Goal: Task Accomplishment & Management: Manage account settings

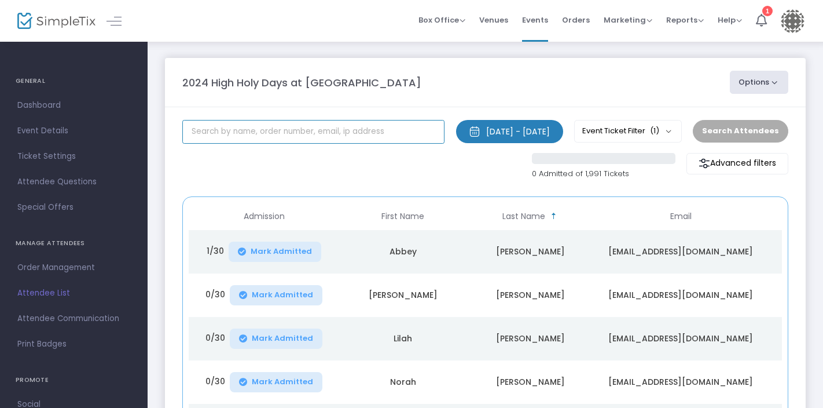
click at [276, 127] on input "text" at bounding box center [313, 132] width 262 height 24
click at [204, 132] on input "Hal newb" at bounding box center [313, 132] width 262 height 24
click at [225, 131] on input "Ha newb" at bounding box center [313, 132] width 262 height 24
drag, startPoint x: 205, startPoint y: 127, endPoint x: 182, endPoint y: 134, distance: 24.2
click at [182, 134] on div "Ha newb" at bounding box center [314, 132] width 274 height 25
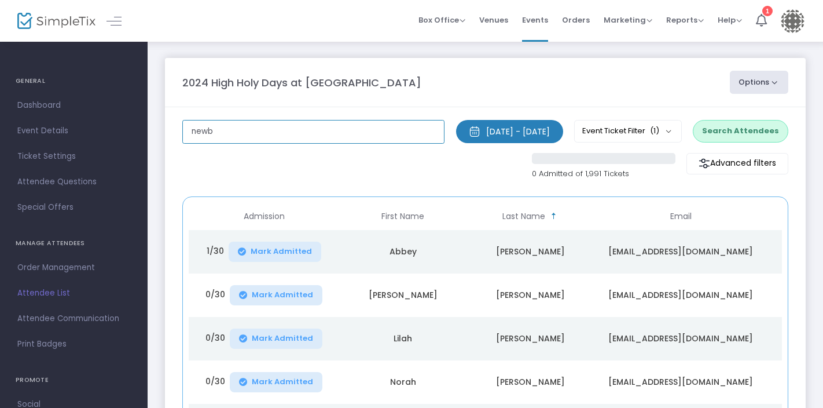
click at [224, 130] on input "newb" at bounding box center [313, 132] width 262 height 24
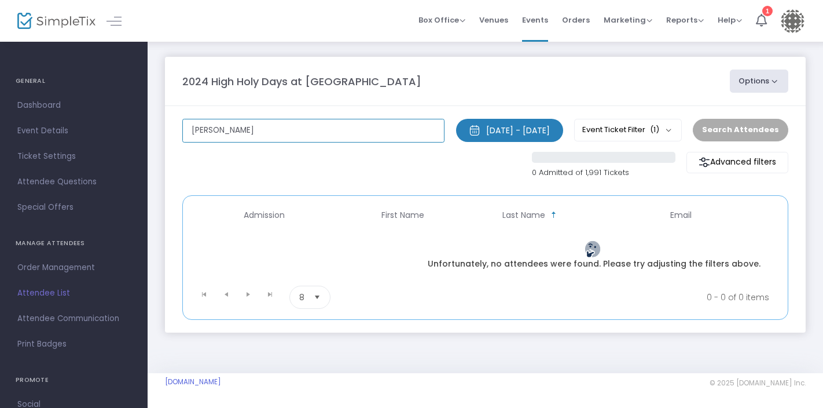
scroll to position [5, 0]
drag, startPoint x: 233, startPoint y: 126, endPoint x: 163, endPoint y: 141, distance: 71.7
click at [164, 140] on div "2024 High Holy Days at [GEOGRAPHIC_DATA] [GEOGRAPHIC_DATA] Options Import Atten…" at bounding box center [486, 206] width 676 height 334
type input "[PERSON_NAME]"
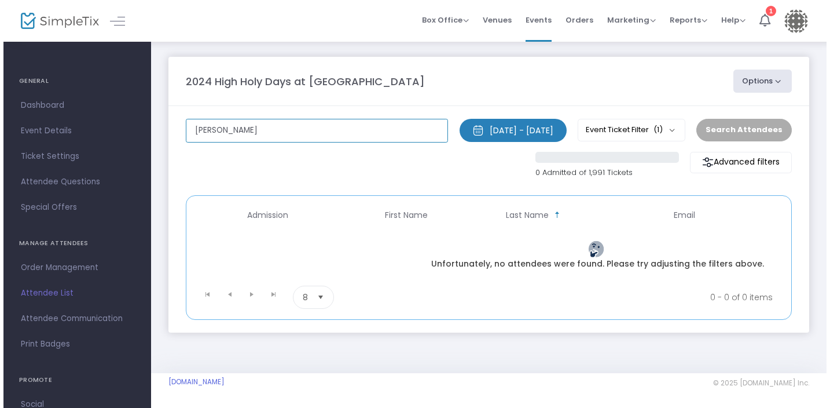
scroll to position [0, 0]
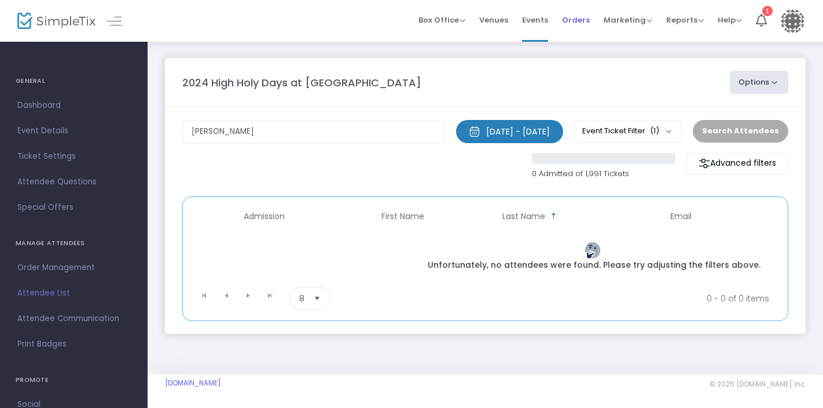
click at [573, 20] on span "Orders" at bounding box center [576, 20] width 28 height 30
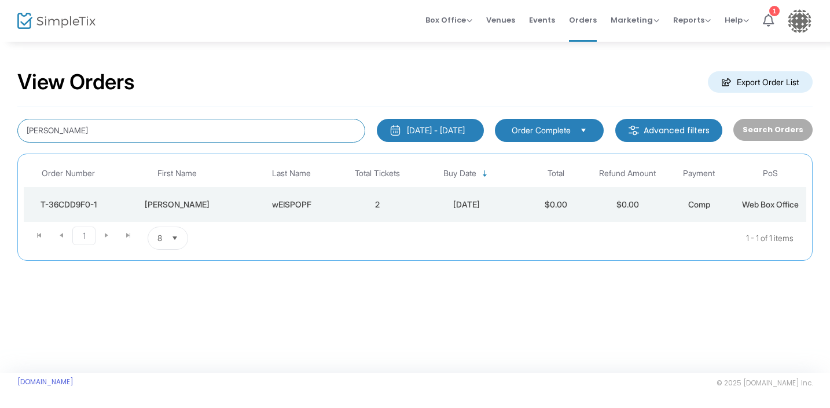
drag, startPoint x: 184, startPoint y: 124, endPoint x: -28, endPoint y: 133, distance: 212.1
click at [0, 133] on html "Processing... please wait Box Office Sell Tickets Bookings Sell Season Pass Ven…" at bounding box center [415, 204] width 830 height 408
paste input "[PERSON_NAME]"
type input "[PERSON_NAME]"
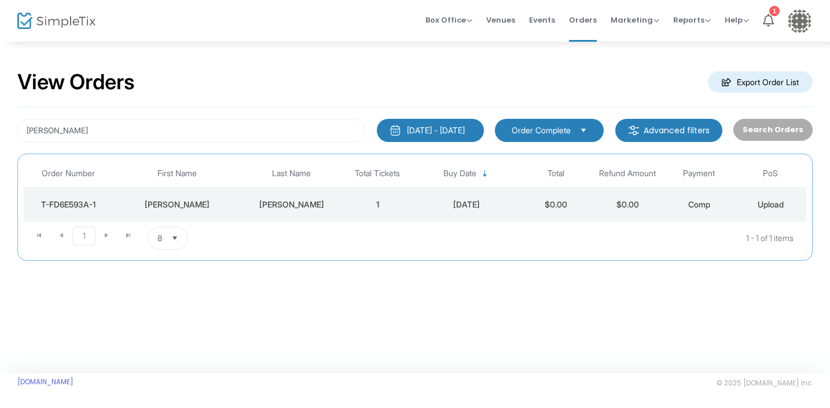
click at [87, 207] on div "T-FD6E593A-1" at bounding box center [68, 205] width 83 height 12
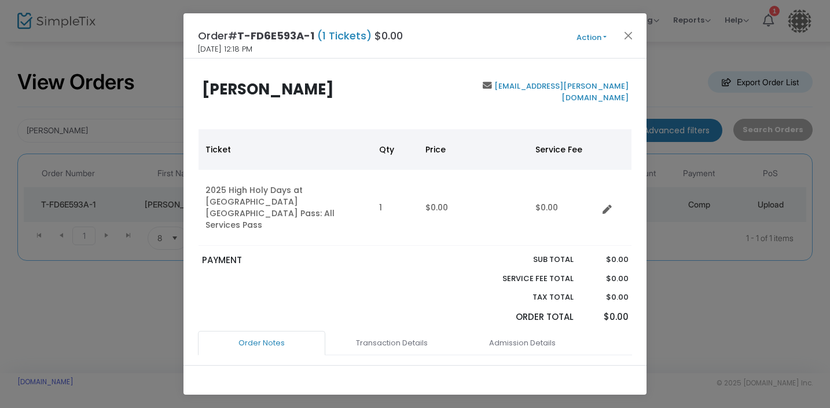
click at [587, 37] on button "Action" at bounding box center [591, 37] width 69 height 13
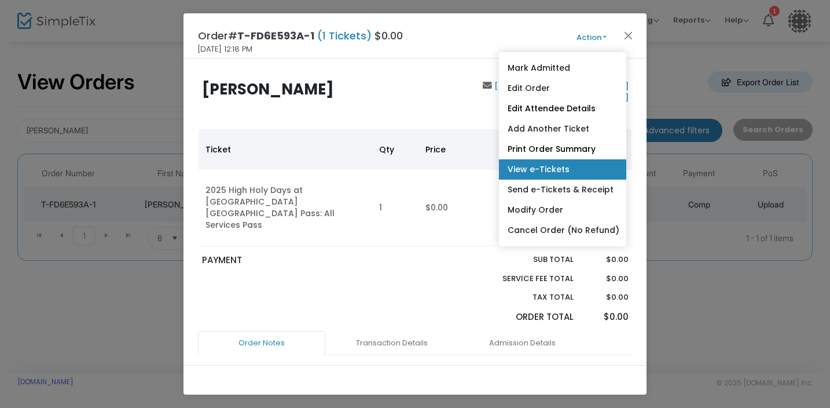
click at [558, 171] on link "View e-Tickets" at bounding box center [562, 169] width 127 height 20
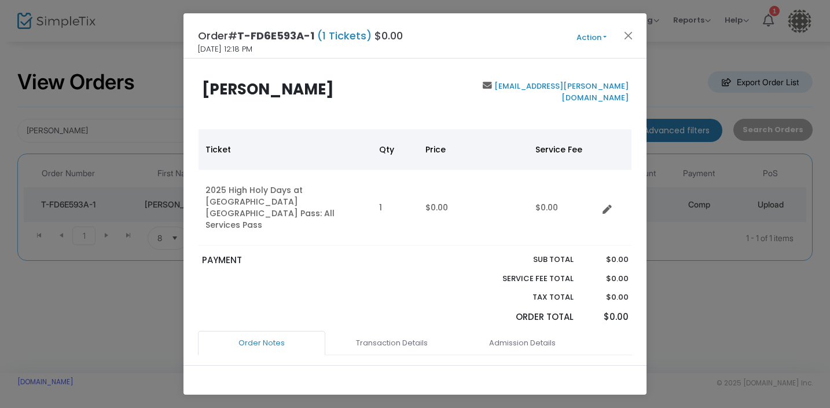
click at [592, 36] on button "Action" at bounding box center [591, 37] width 69 height 13
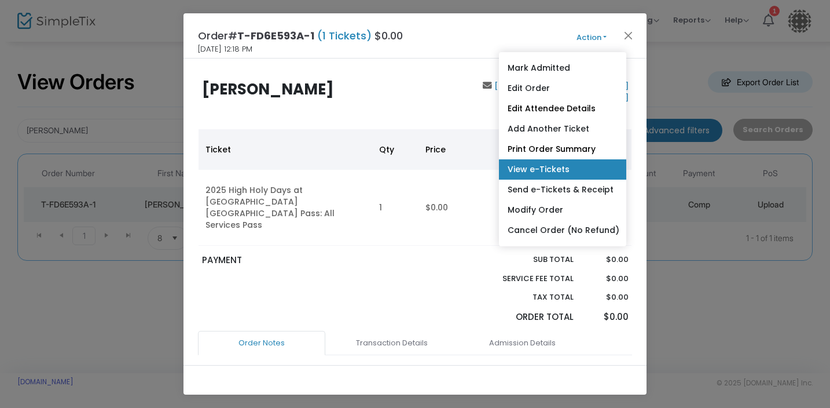
click at [571, 166] on link "View e-Tickets" at bounding box center [562, 169] width 127 height 20
